Goal: Task Accomplishment & Management: Manage account settings

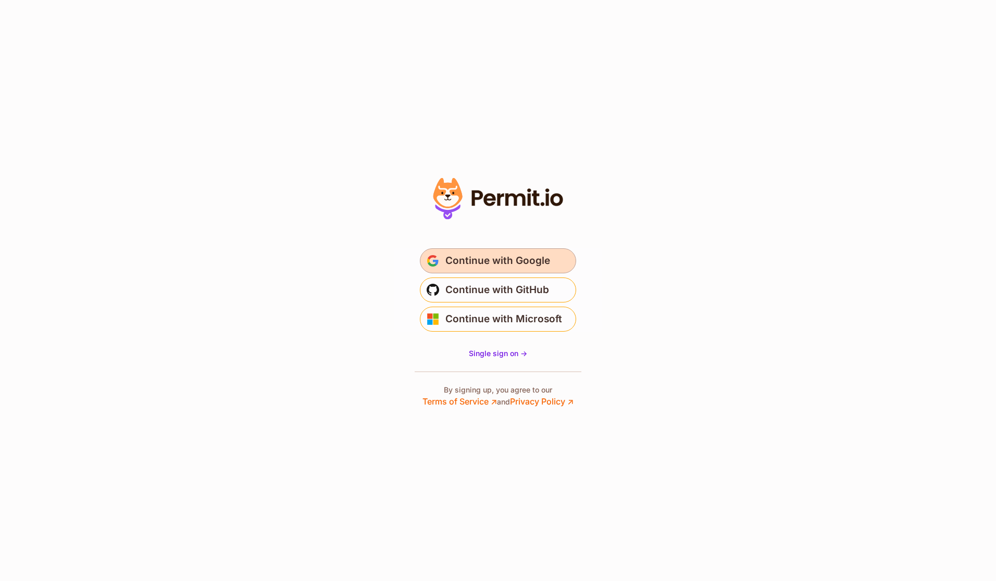
click at [475, 263] on span "Continue with Google" at bounding box center [497, 261] width 105 height 17
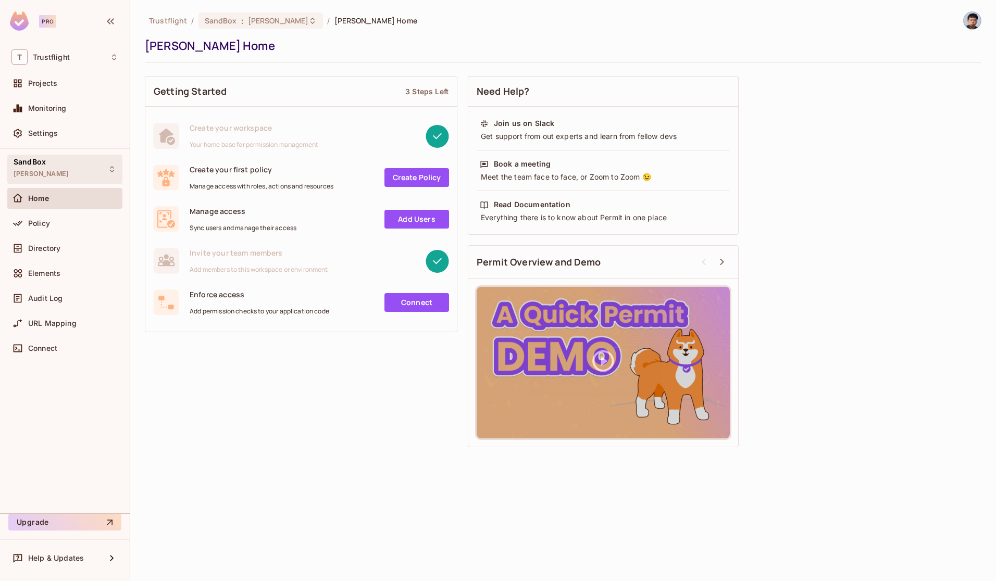
click at [69, 172] on div "SandBox alex_dev" at bounding box center [64, 169] width 115 height 29
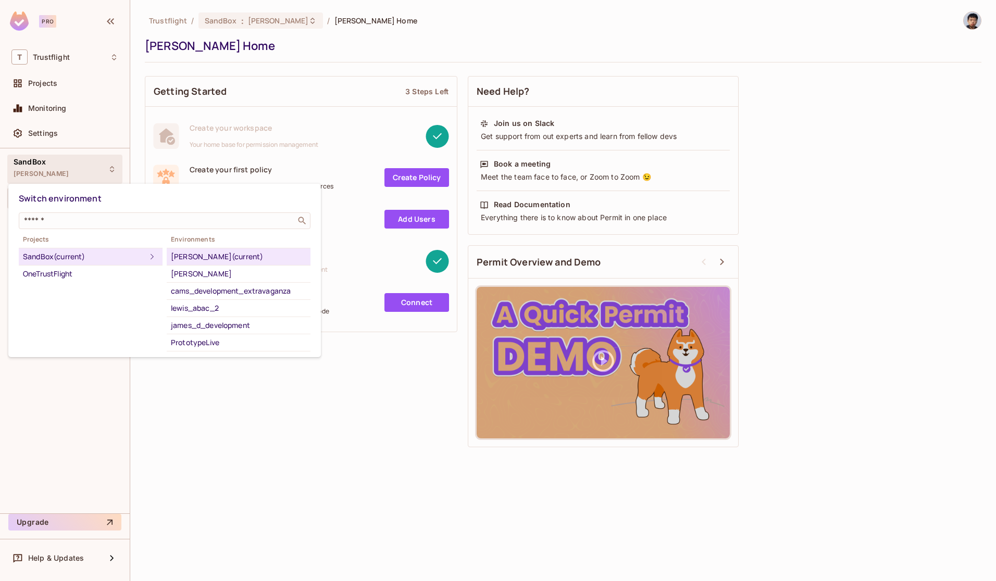
click at [334, 47] on div at bounding box center [498, 290] width 996 height 581
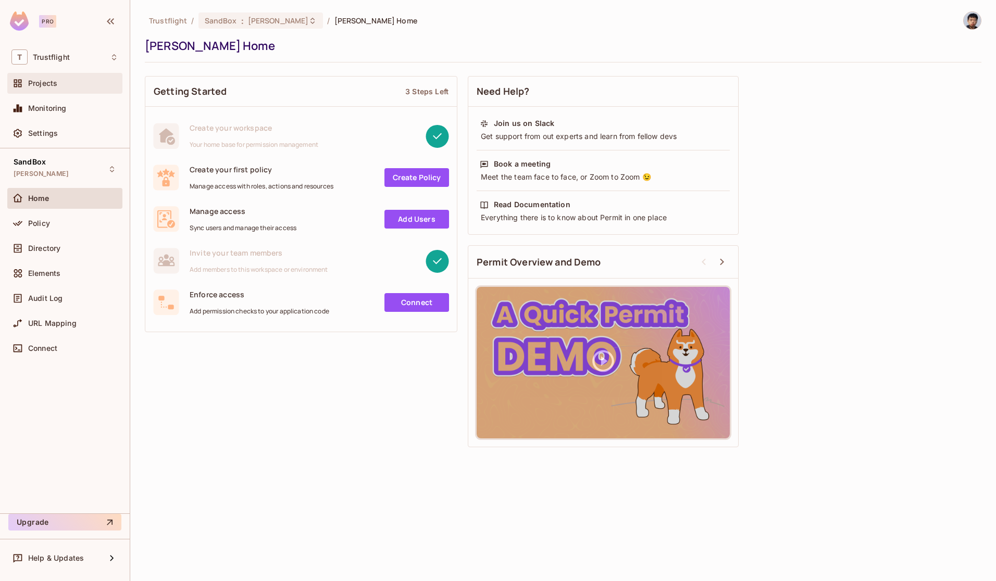
click at [41, 83] on span "Projects" at bounding box center [42, 83] width 29 height 8
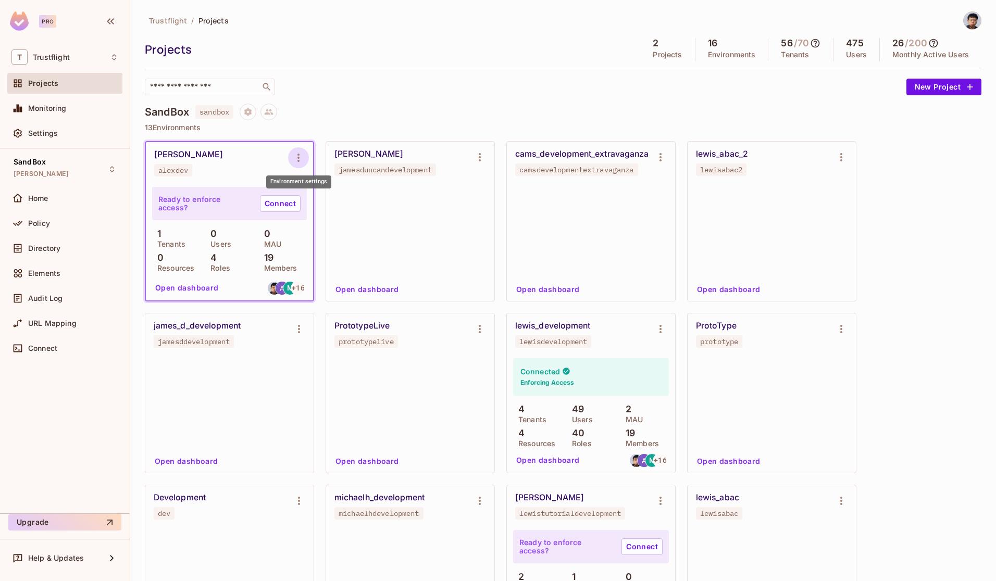
click at [297, 157] on icon "Environment settings" at bounding box center [298, 158] width 2 height 8
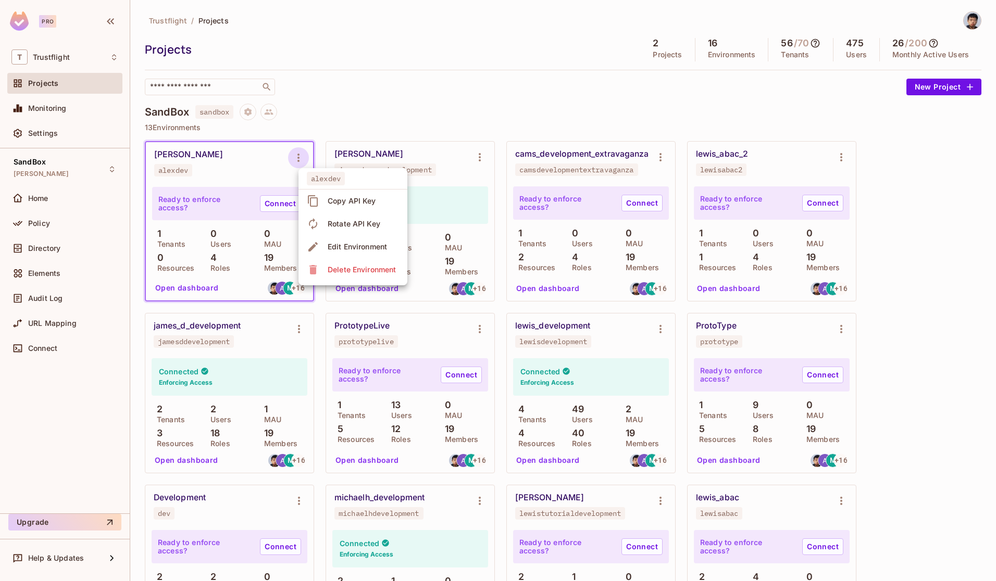
click at [337, 205] on div "Copy API Key" at bounding box center [352, 201] width 48 height 10
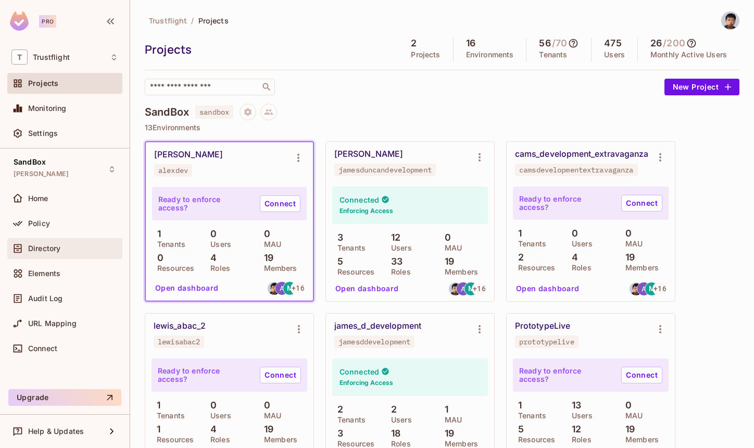
click at [41, 243] on div "Directory" at bounding box center [64, 248] width 107 height 12
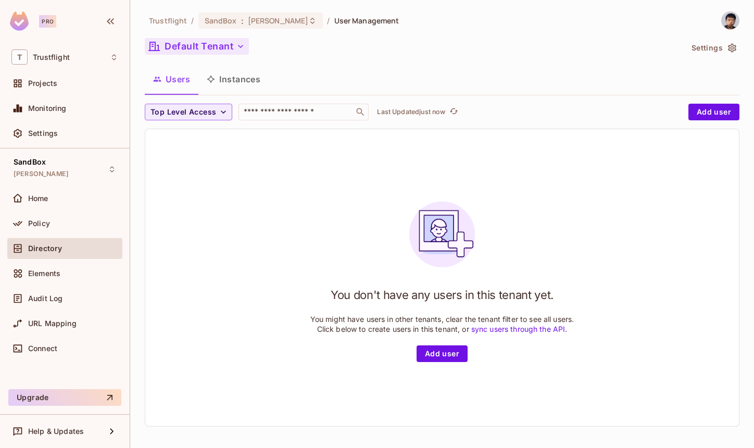
click at [241, 52] on button "Default Tenant" at bounding box center [197, 46] width 104 height 17
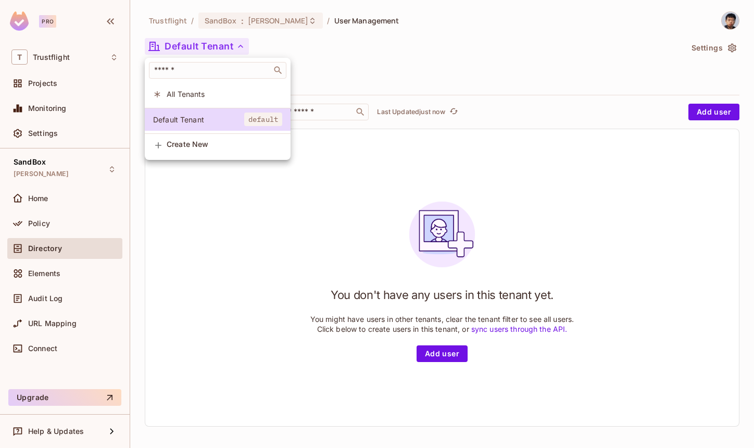
click at [470, 59] on div at bounding box center [377, 224] width 754 height 448
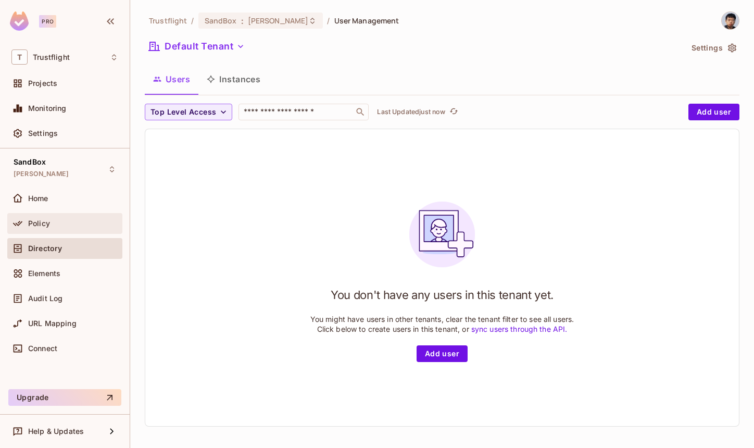
click at [75, 222] on div "Policy" at bounding box center [73, 223] width 90 height 8
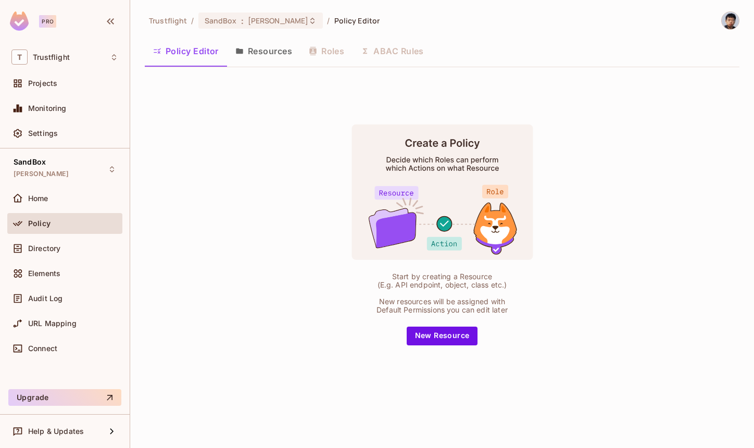
click at [250, 53] on button "Resources" at bounding box center [263, 51] width 73 height 26
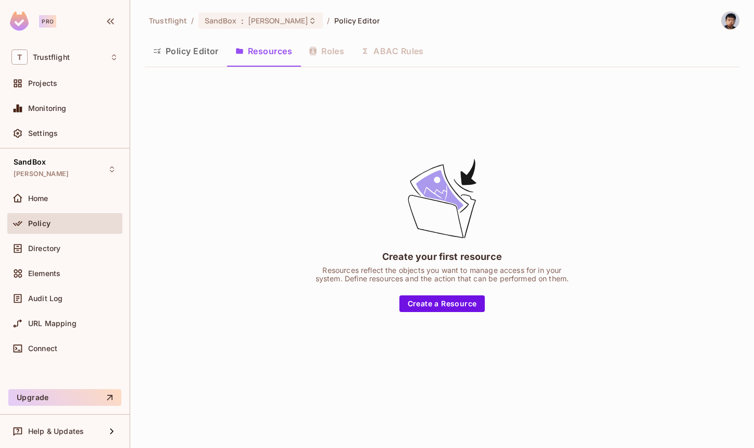
click at [186, 52] on button "Policy Editor" at bounding box center [186, 51] width 82 height 26
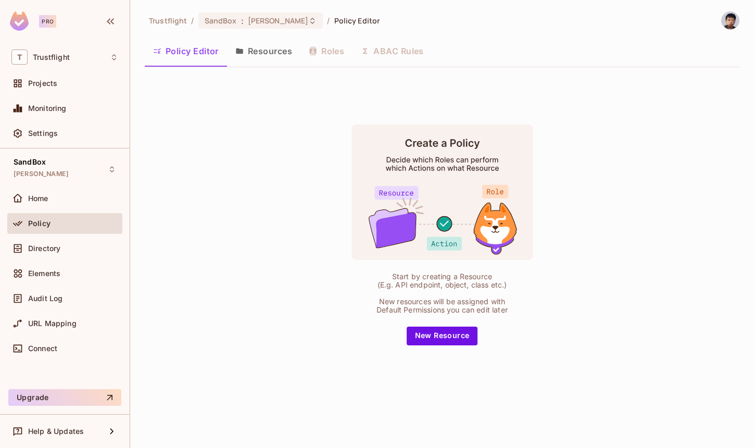
click at [194, 225] on div "Start by creating a Resource (E.g. API endpoint, object, class etc.) New resour…" at bounding box center [442, 235] width 595 height 318
click at [82, 254] on div "Directory" at bounding box center [64, 248] width 115 height 21
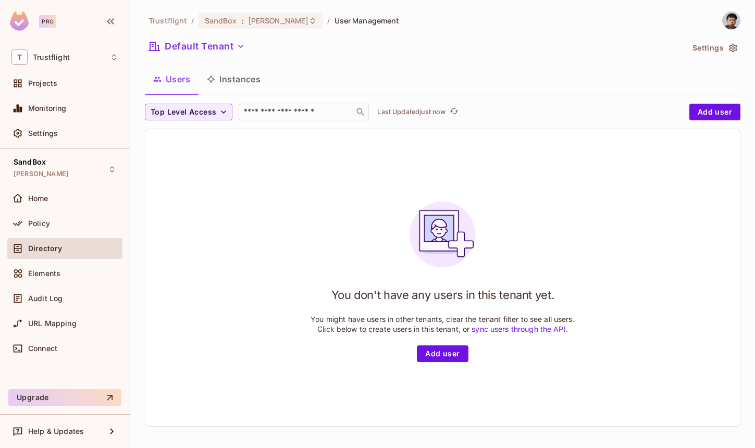
click at [729, 44] on icon "button" at bounding box center [733, 48] width 8 height 9
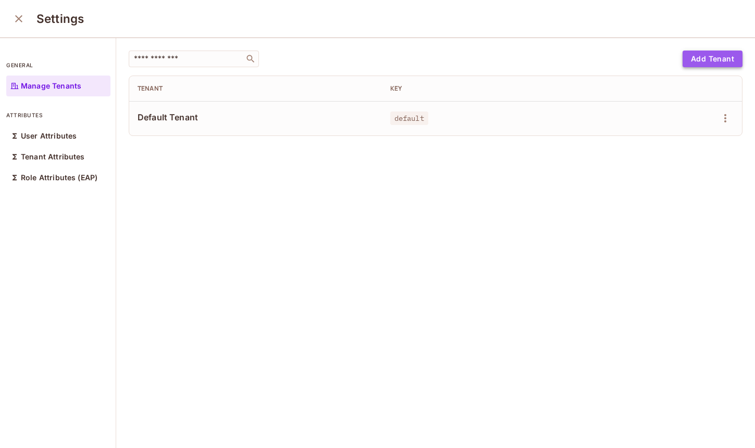
click at [686, 61] on button "Add Tenant" at bounding box center [712, 59] width 60 height 17
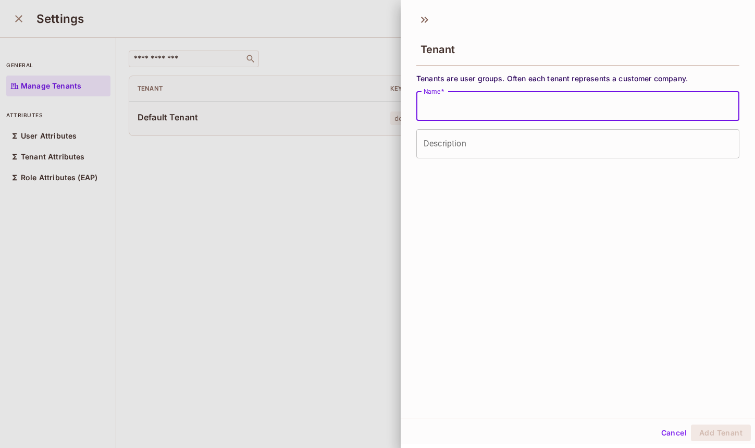
click at [494, 109] on input "Name   *" at bounding box center [577, 106] width 323 height 29
type input "****"
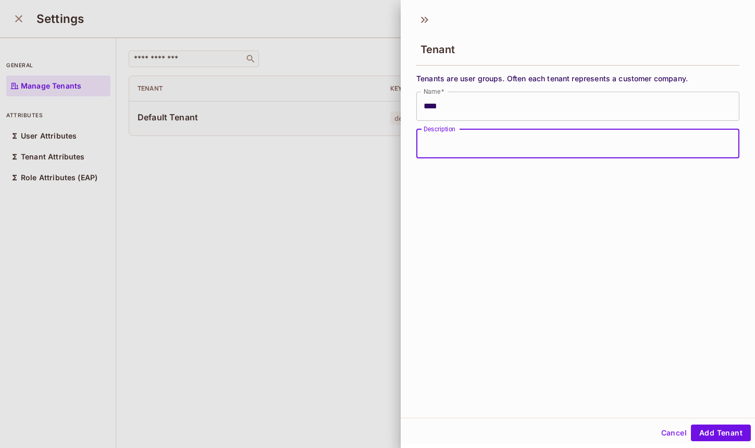
click at [473, 139] on input "Description" at bounding box center [577, 143] width 323 height 29
drag, startPoint x: 667, startPoint y: 336, endPoint x: 674, endPoint y: 336, distance: 7.3
click at [668, 336] on div "Tenant Tenants are user groups. Often each tenant represents a customer company…" at bounding box center [577, 212] width 354 height 410
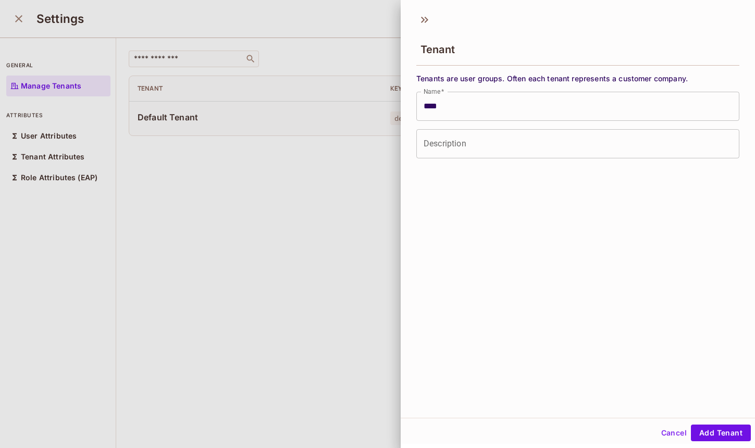
drag, startPoint x: 664, startPoint y: 432, endPoint x: 667, endPoint y: 416, distance: 15.8
click at [665, 432] on button "Cancel" at bounding box center [674, 432] width 34 height 17
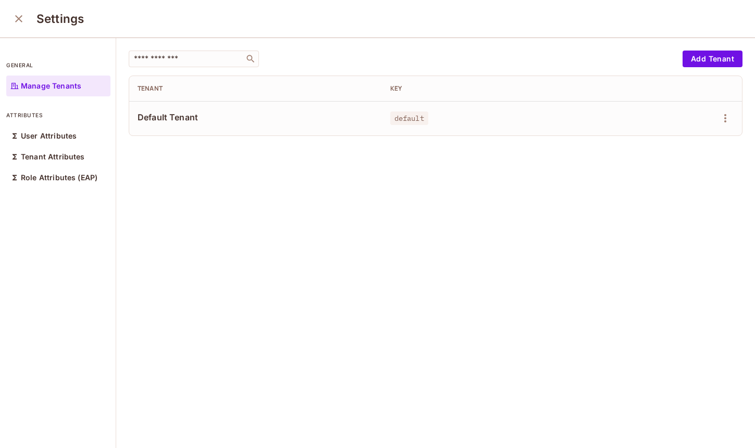
click at [154, 118] on span "Default Tenant" at bounding box center [255, 116] width 236 height 11
click at [719, 121] on icon "button" at bounding box center [725, 118] width 12 height 12
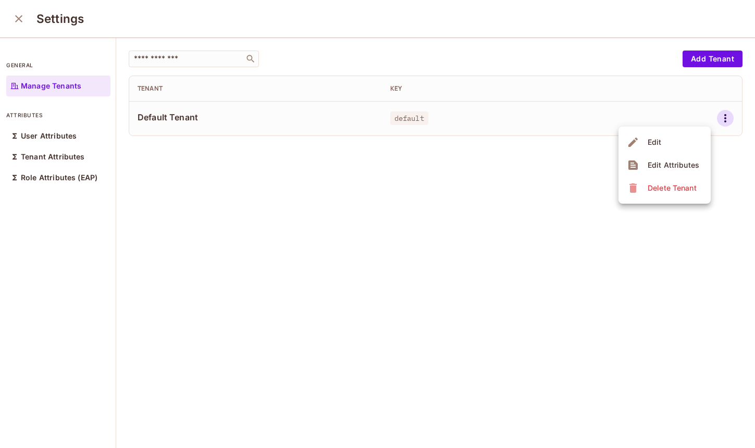
click at [590, 111] on div at bounding box center [377, 224] width 755 height 448
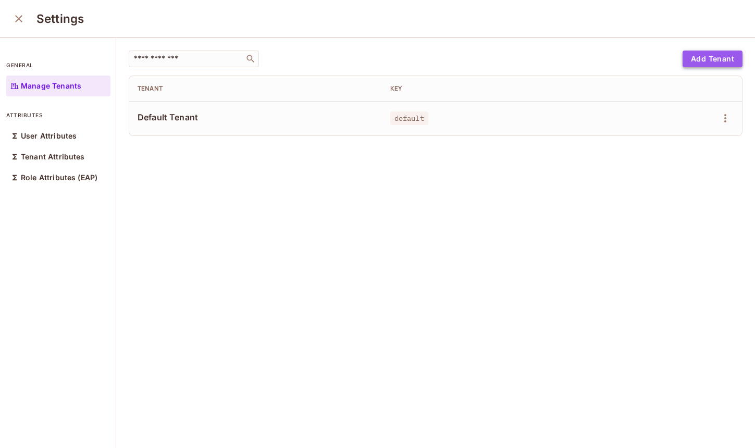
click at [705, 56] on button "Add Tenant" at bounding box center [712, 59] width 60 height 17
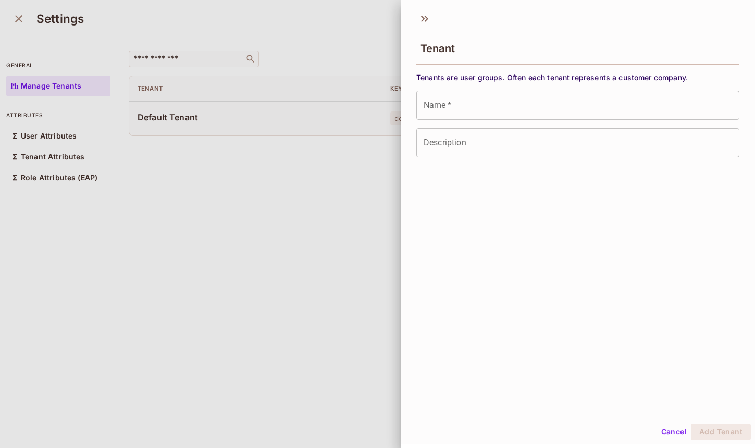
scroll to position [2, 0]
click at [470, 101] on input "Name   *" at bounding box center [577, 104] width 323 height 29
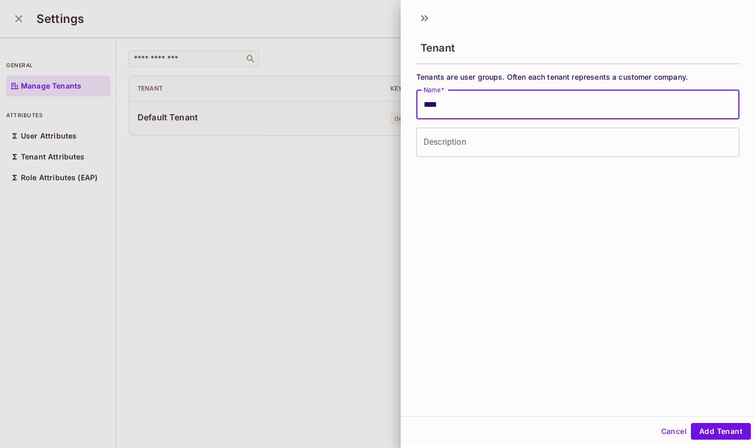
type input "****"
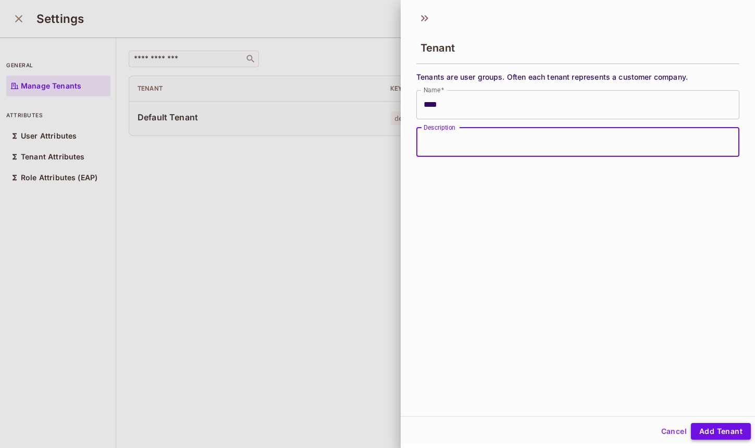
click at [721, 426] on button "Add Tenant" at bounding box center [720, 431] width 60 height 17
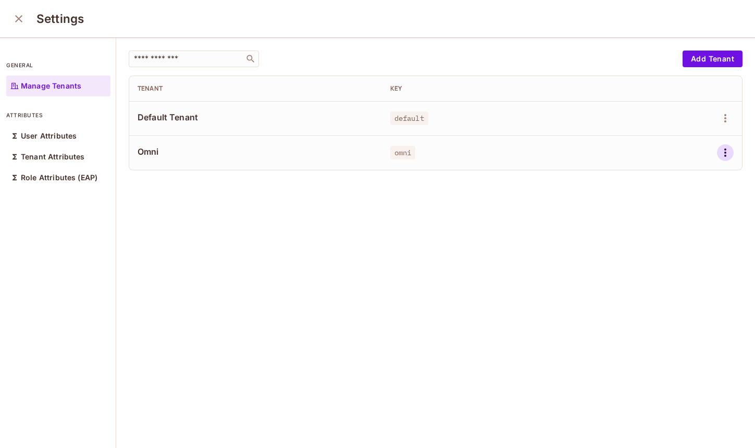
click at [719, 152] on icon "button" at bounding box center [725, 152] width 12 height 12
click at [655, 197] on div "Edit Attributes" at bounding box center [673, 199] width 52 height 10
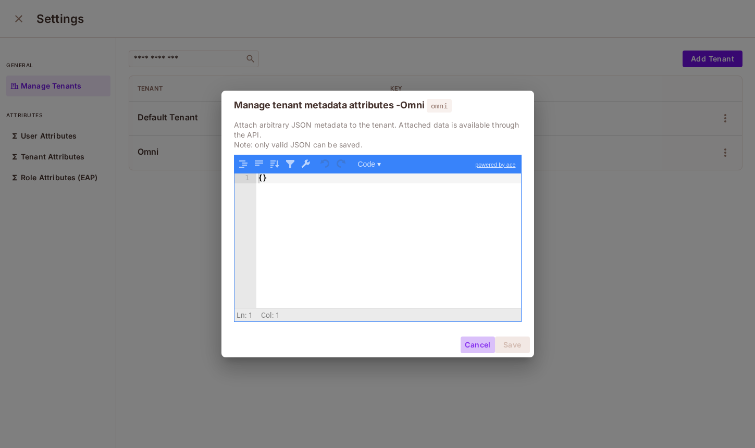
drag, startPoint x: 482, startPoint y: 345, endPoint x: 590, endPoint y: 250, distance: 143.5
click at [481, 346] on button "Cancel" at bounding box center [477, 344] width 34 height 17
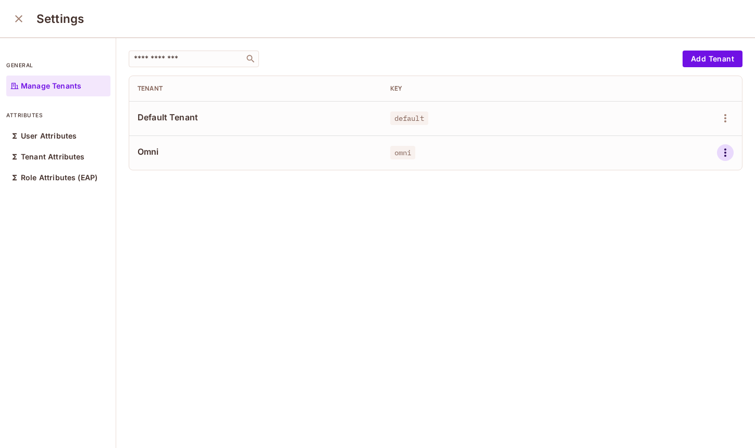
click at [719, 154] on icon "button" at bounding box center [725, 152] width 12 height 12
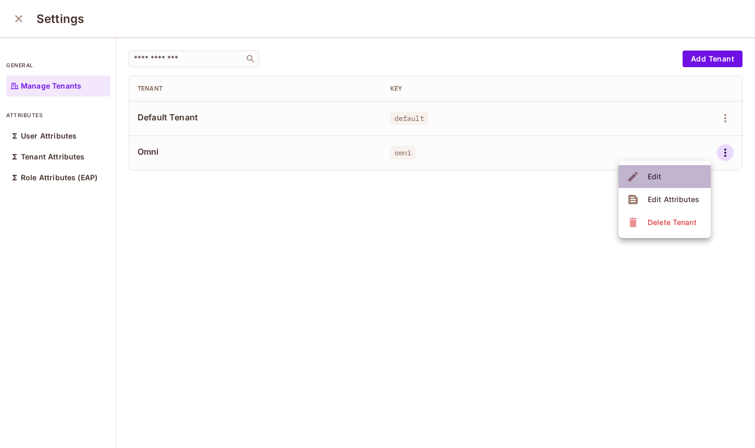
click at [674, 179] on li "Edit" at bounding box center [664, 176] width 92 height 23
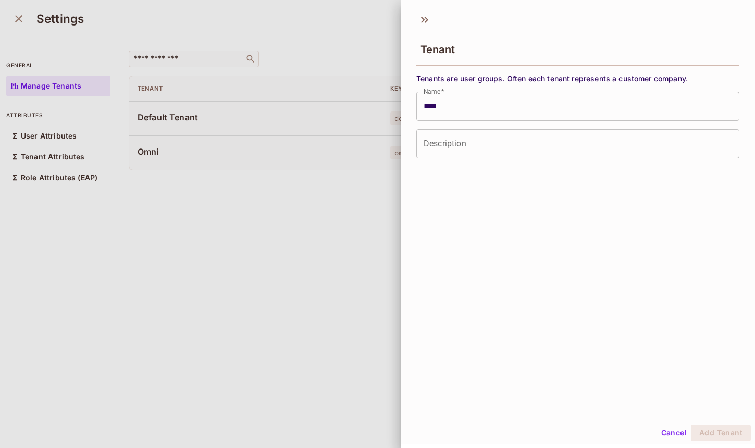
click at [483, 143] on input "Description" at bounding box center [577, 143] width 323 height 29
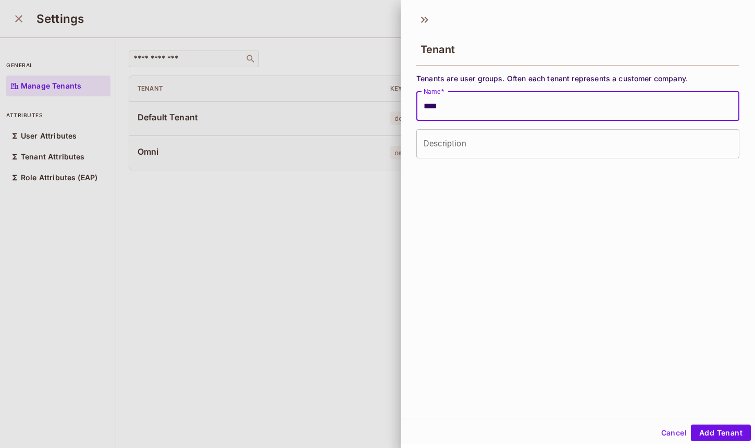
click at [508, 109] on input "****" at bounding box center [577, 106] width 323 height 29
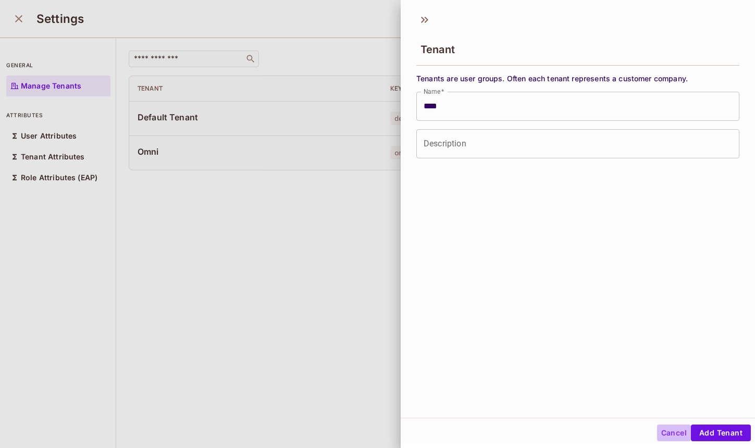
click at [665, 426] on button "Cancel" at bounding box center [674, 432] width 34 height 17
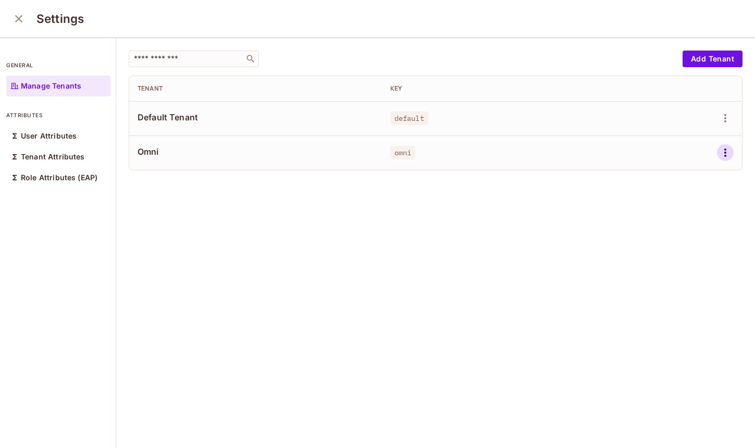
click at [719, 155] on icon "button" at bounding box center [725, 152] width 12 height 12
click at [663, 218] on div "Delete Tenant" at bounding box center [671, 222] width 49 height 10
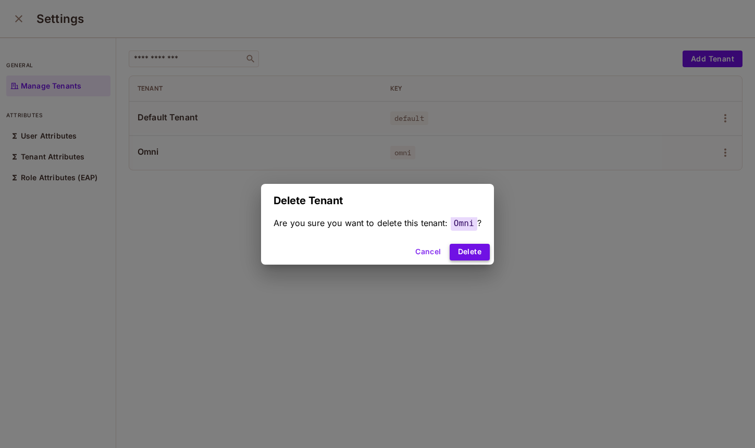
click at [462, 254] on button "Delete" at bounding box center [469, 252] width 40 height 17
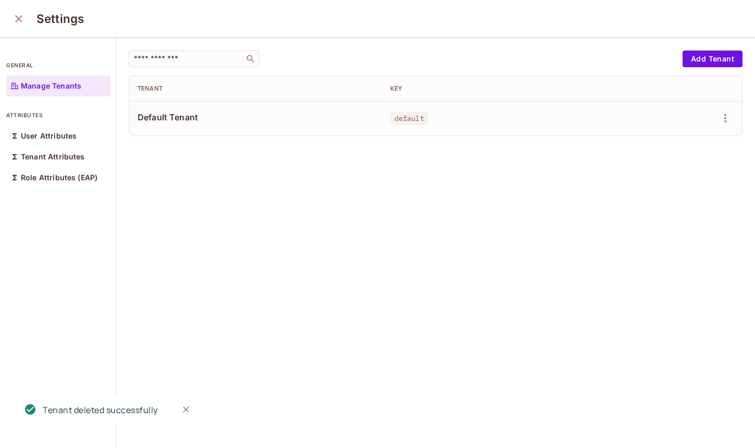
click at [687, 47] on div "​ Add Tenant Tenant Key Default Tenant default" at bounding box center [435, 243] width 638 height 411
click at [682, 56] on button "Add Tenant" at bounding box center [712, 59] width 60 height 17
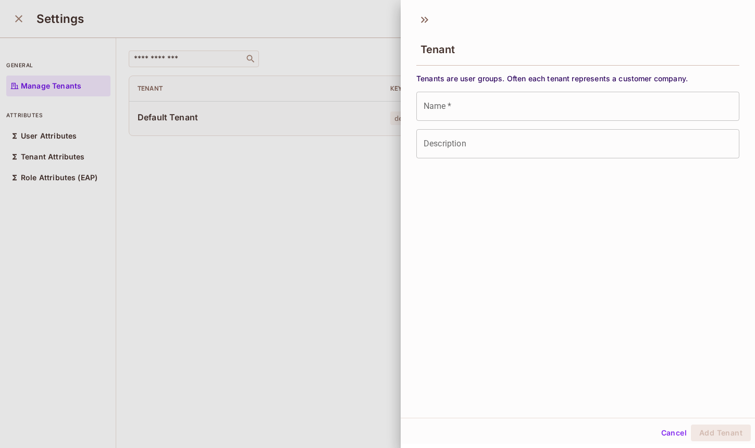
click at [494, 101] on input "Name   *" at bounding box center [577, 106] width 323 height 29
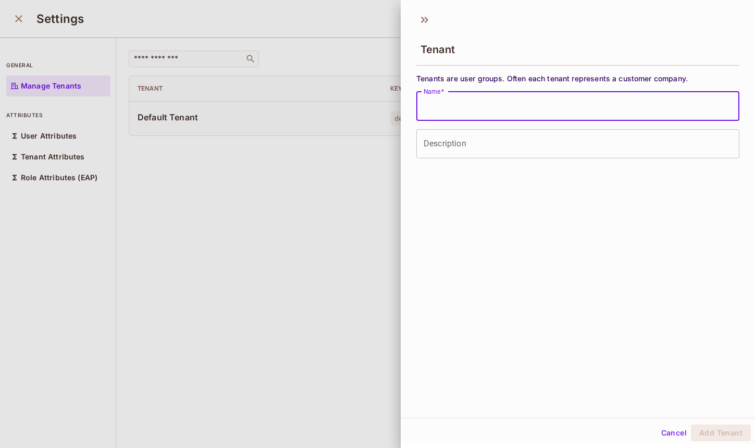
paste input "**********"
type input "**********"
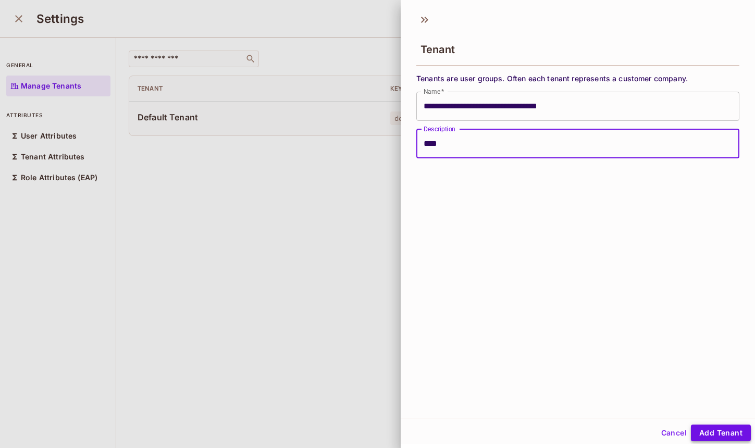
type input "****"
click at [698, 426] on button "Add Tenant" at bounding box center [720, 432] width 60 height 17
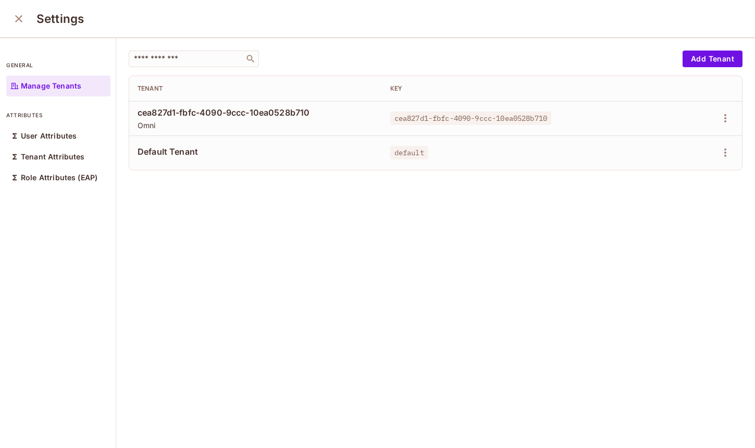
drag, startPoint x: 410, startPoint y: 117, endPoint x: 413, endPoint y: 146, distance: 28.9
click at [410, 118] on span "cea827d1-fbfc-4090-9ccc-10ea0528b710" at bounding box center [470, 118] width 161 height 14
click at [16, 24] on icon "close" at bounding box center [18, 18] width 12 height 12
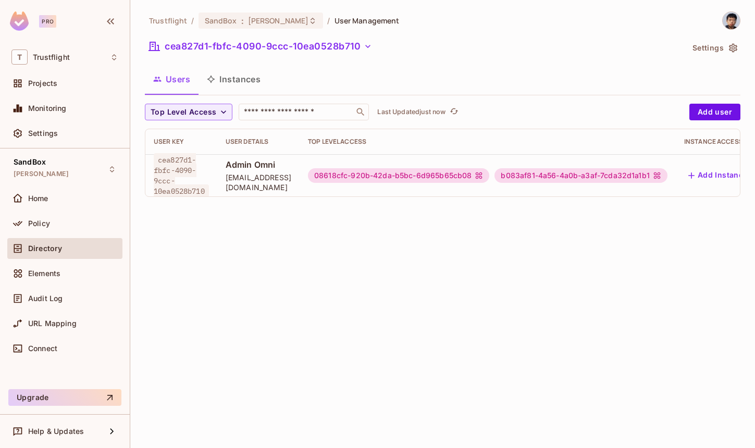
click at [363, 175] on div "08618cfc-920b-42da-b5bc-6d965b65cb08" at bounding box center [398, 175] width 181 height 15
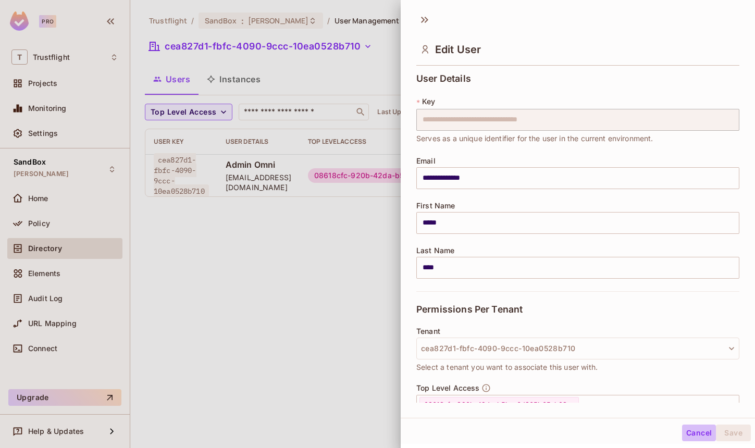
click at [690, 435] on button "Cancel" at bounding box center [699, 432] width 34 height 17
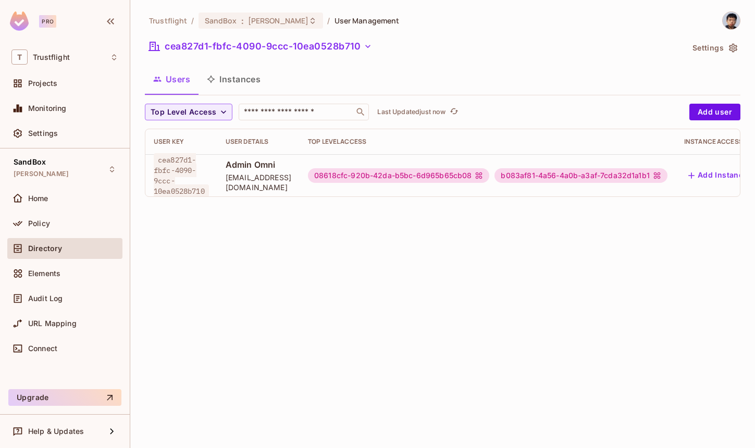
click at [170, 184] on span "cea827d1-fbfc-4090-9ccc-10ea0528b710" at bounding box center [181, 175] width 55 height 45
